Goal: Information Seeking & Learning: Learn about a topic

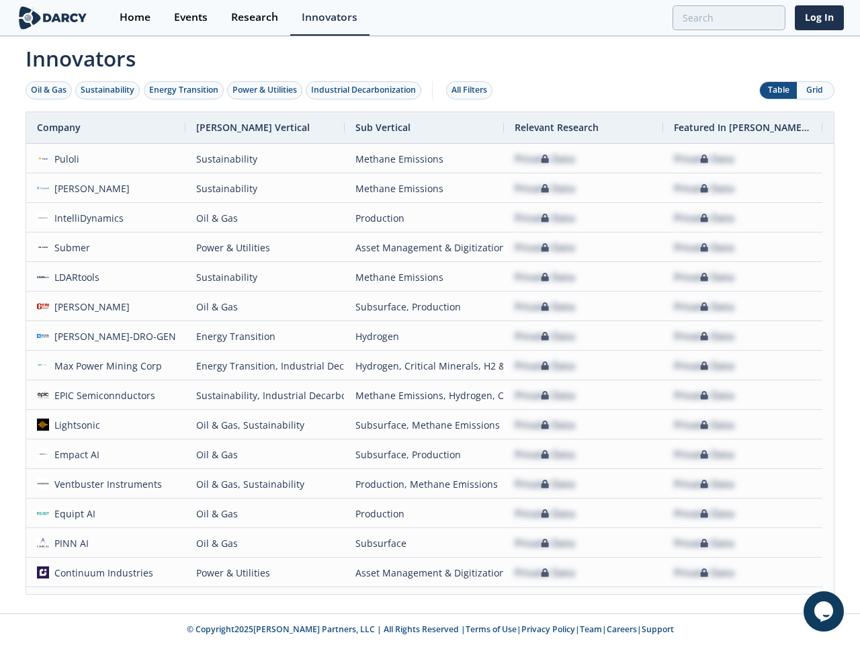
click at [49, 90] on div "Oil & Gas" at bounding box center [49, 90] width 36 height 12
click at [108, 90] on div "Sustainability" at bounding box center [108, 90] width 54 height 12
click at [184, 90] on div "Energy Transition" at bounding box center [183, 90] width 69 height 12
click at [266, 90] on div "Power & Utilities" at bounding box center [264, 90] width 64 height 12
click at [366, 90] on div "Industrial Decarbonization" at bounding box center [363, 90] width 105 height 12
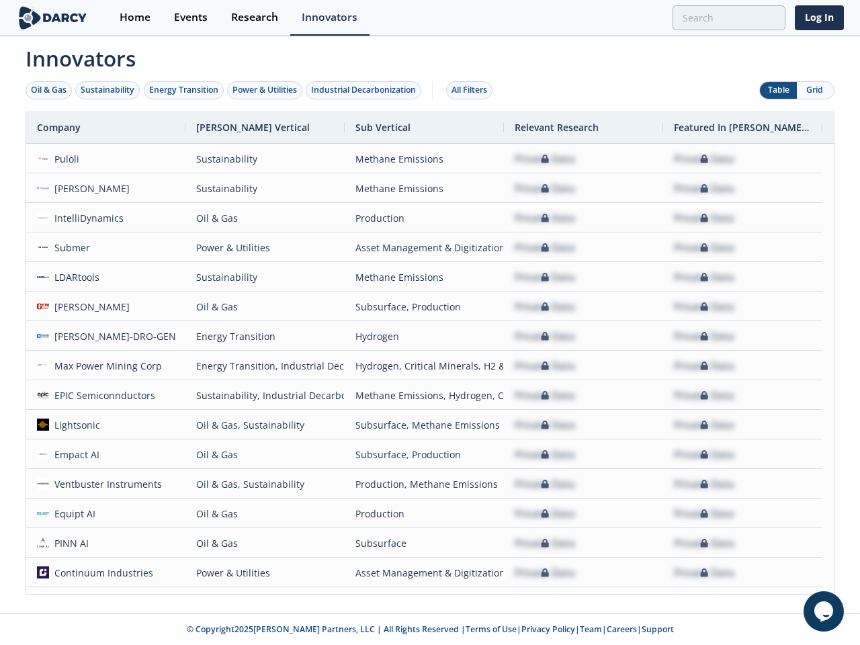
click at [473, 90] on div "All Filters" at bounding box center [469, 90] width 36 height 12
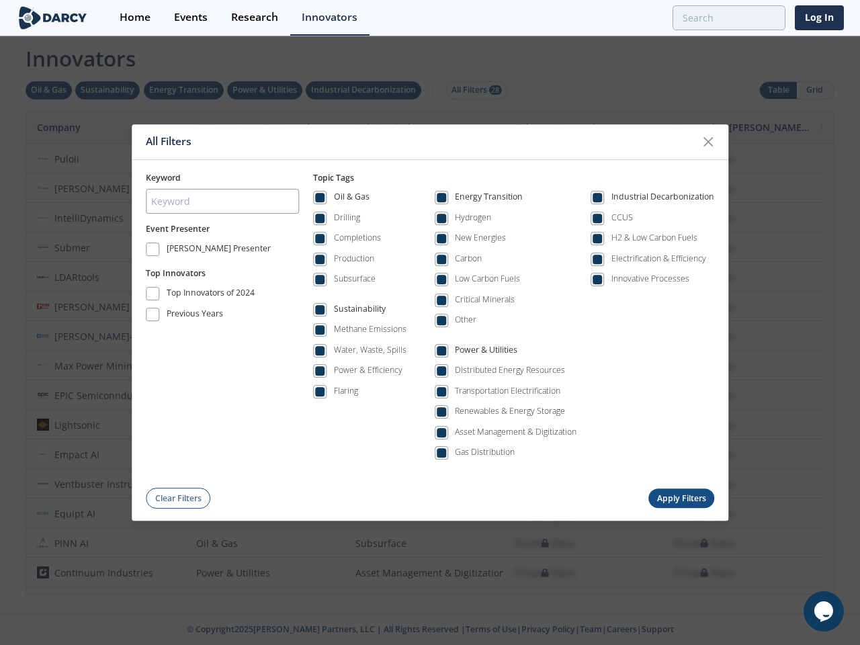
click at [815, 90] on div "All Filters Keyword Event Presenter [PERSON_NAME] Presenter Top Innovators Top …" at bounding box center [430, 322] width 860 height 645
